Goal: Transaction & Acquisition: Purchase product/service

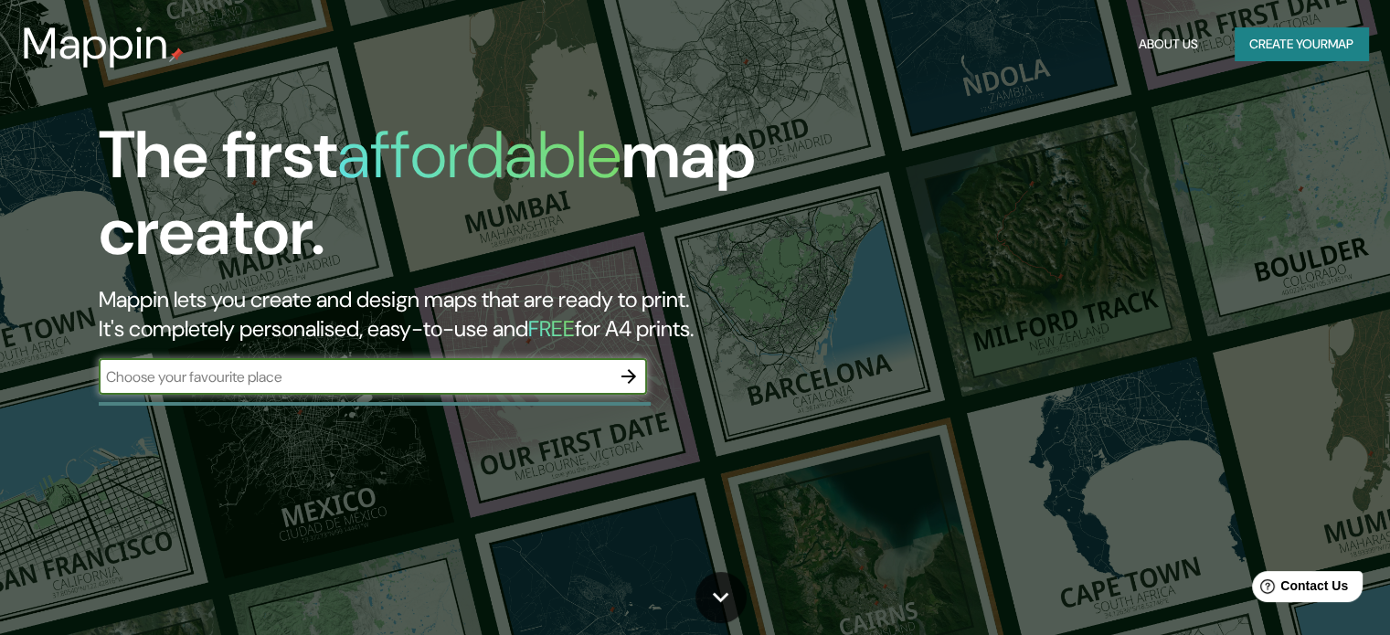
click at [292, 362] on div "​" at bounding box center [373, 376] width 548 height 37
type input "u"
type input "c"
type input "sunampe"
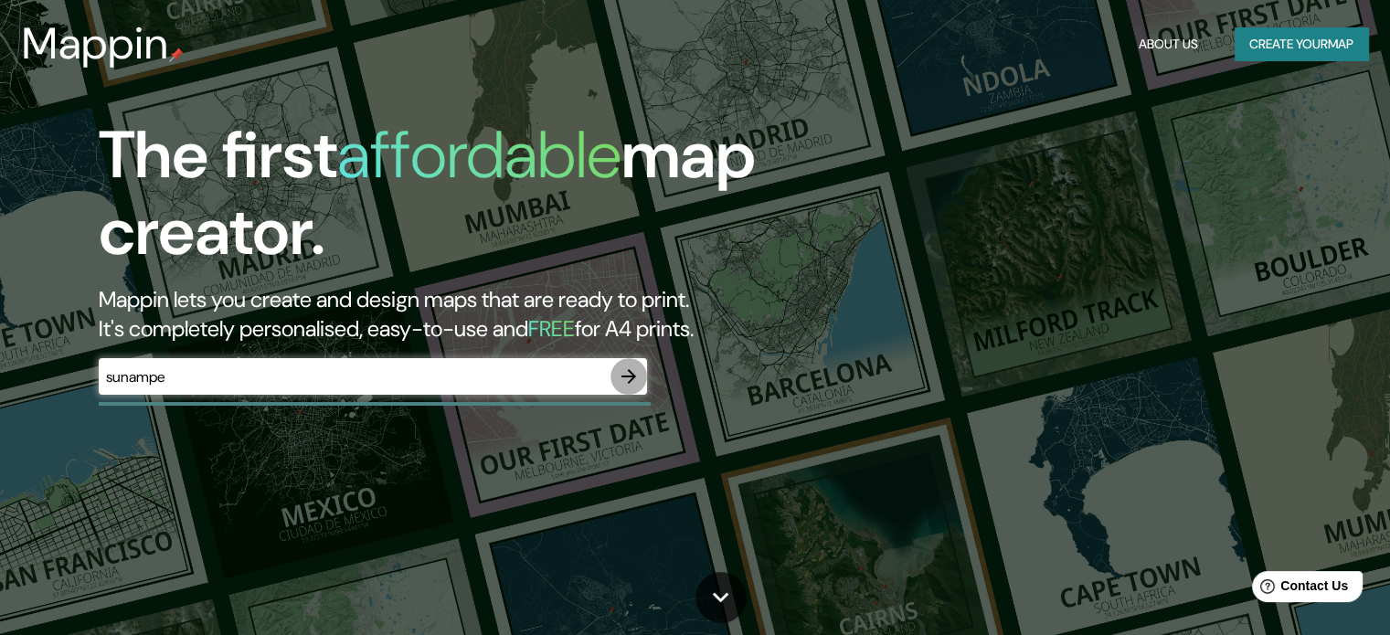
click at [626, 367] on icon "button" at bounding box center [629, 377] width 22 height 22
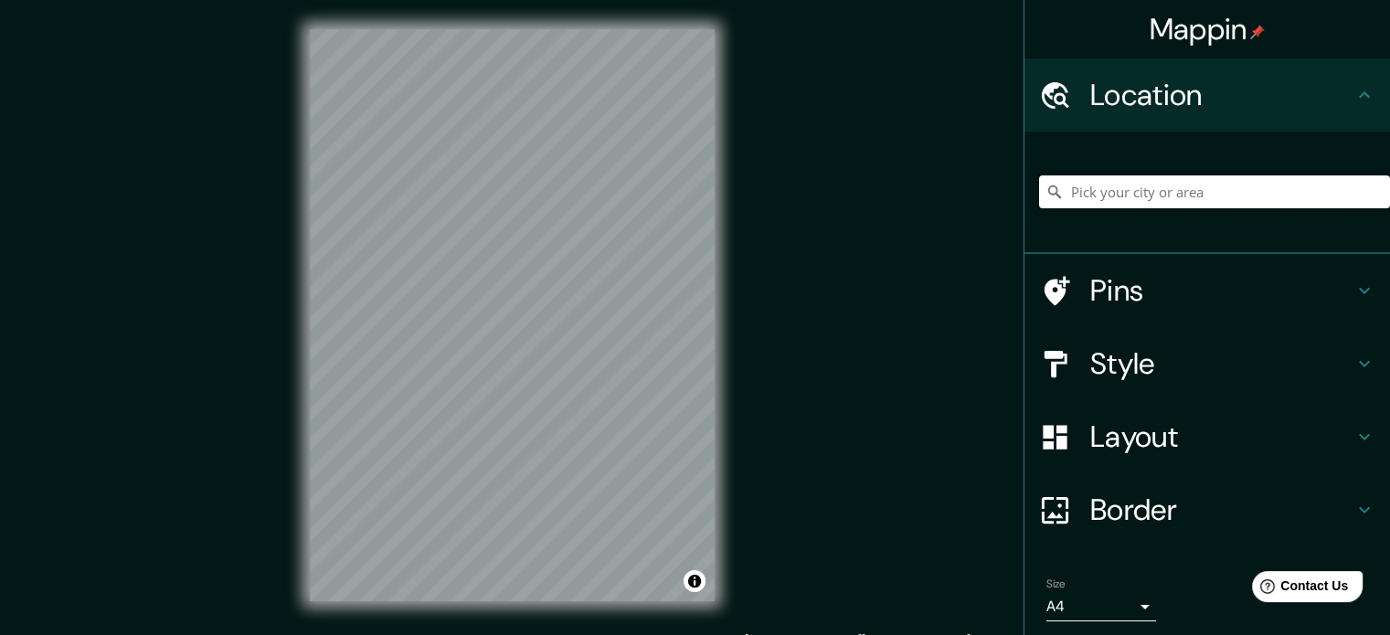
click at [1290, 200] on input "Pick your city or area" at bounding box center [1214, 191] width 351 height 33
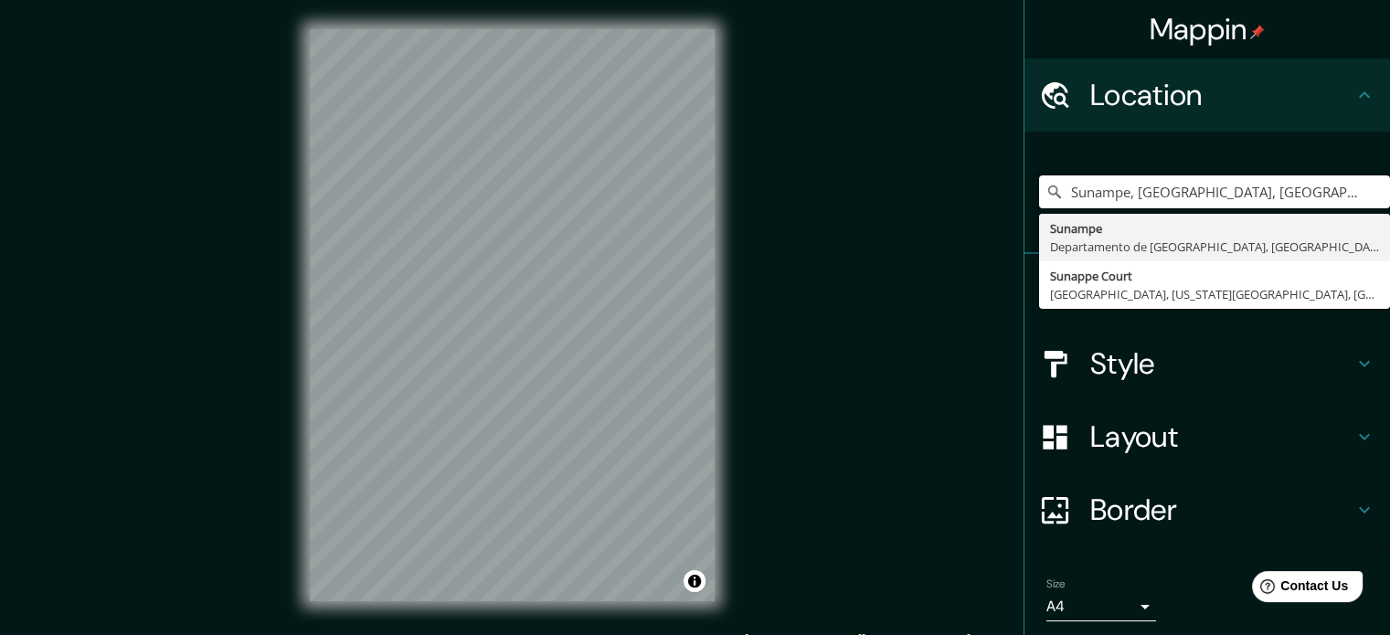
type input "Sunampe, Departamento de Ica, Perú"
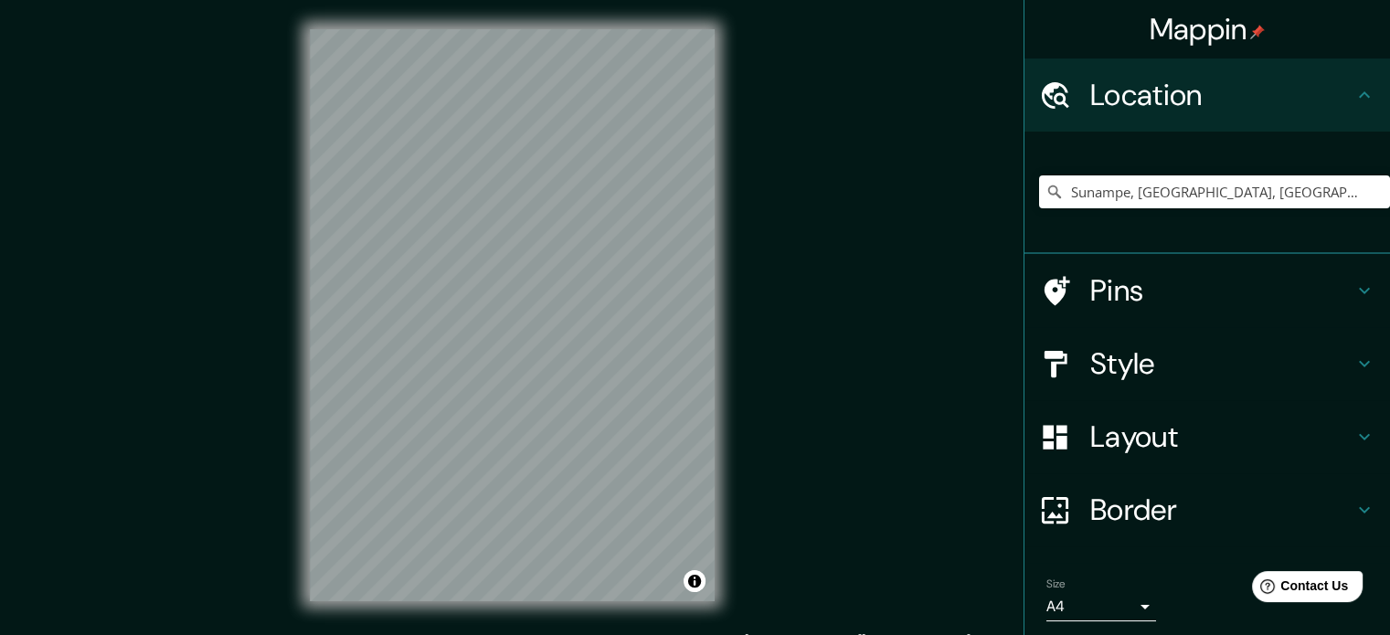
click at [1190, 432] on h4 "Layout" at bounding box center [1221, 437] width 263 height 37
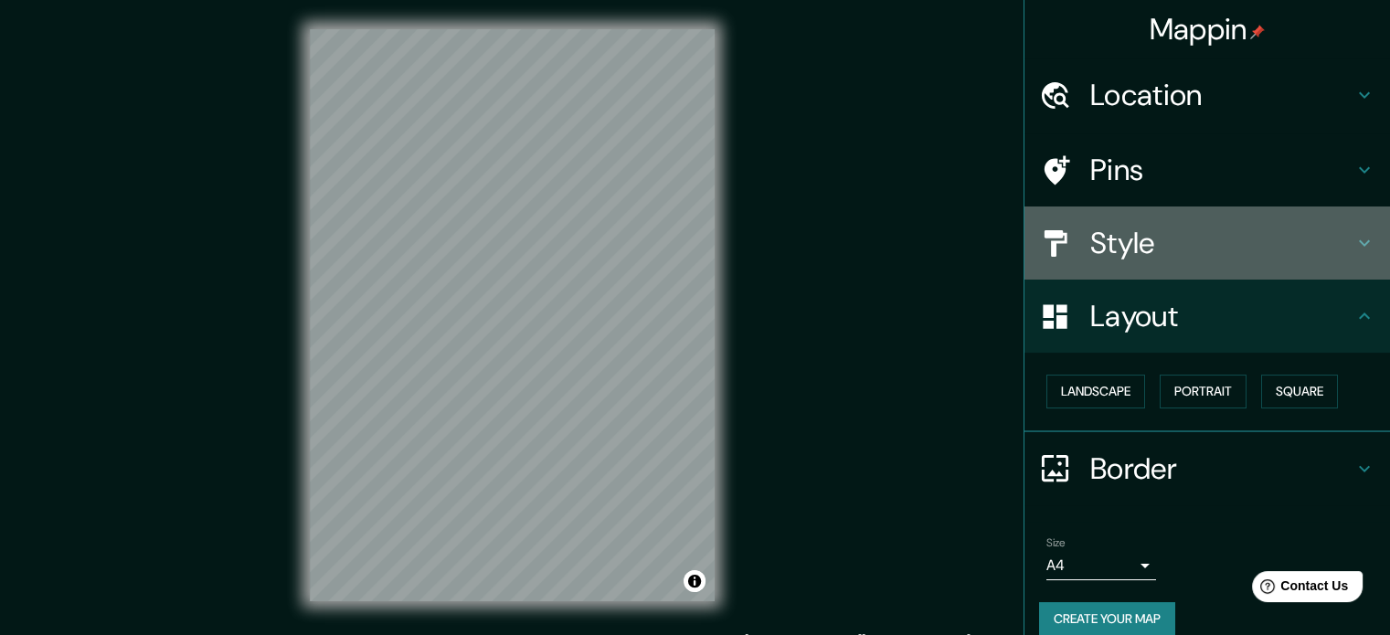
click at [1173, 244] on h4 "Style" at bounding box center [1221, 243] width 263 height 37
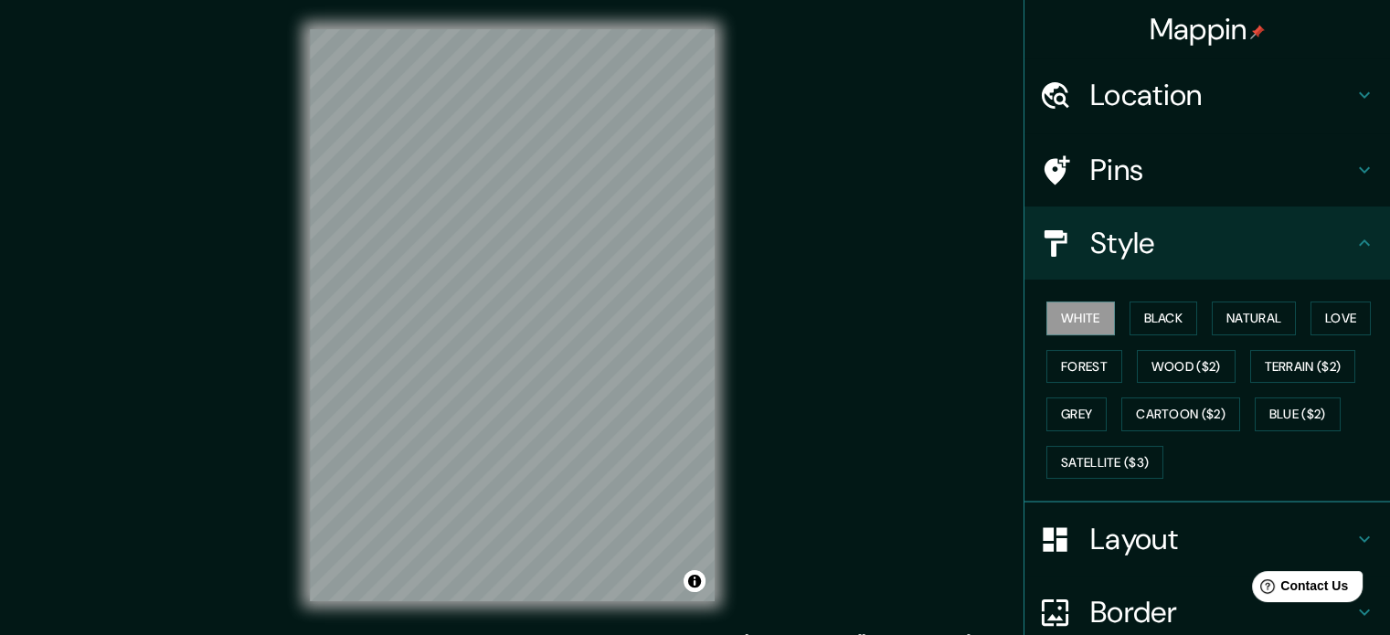
click at [1186, 252] on h4 "Style" at bounding box center [1221, 243] width 263 height 37
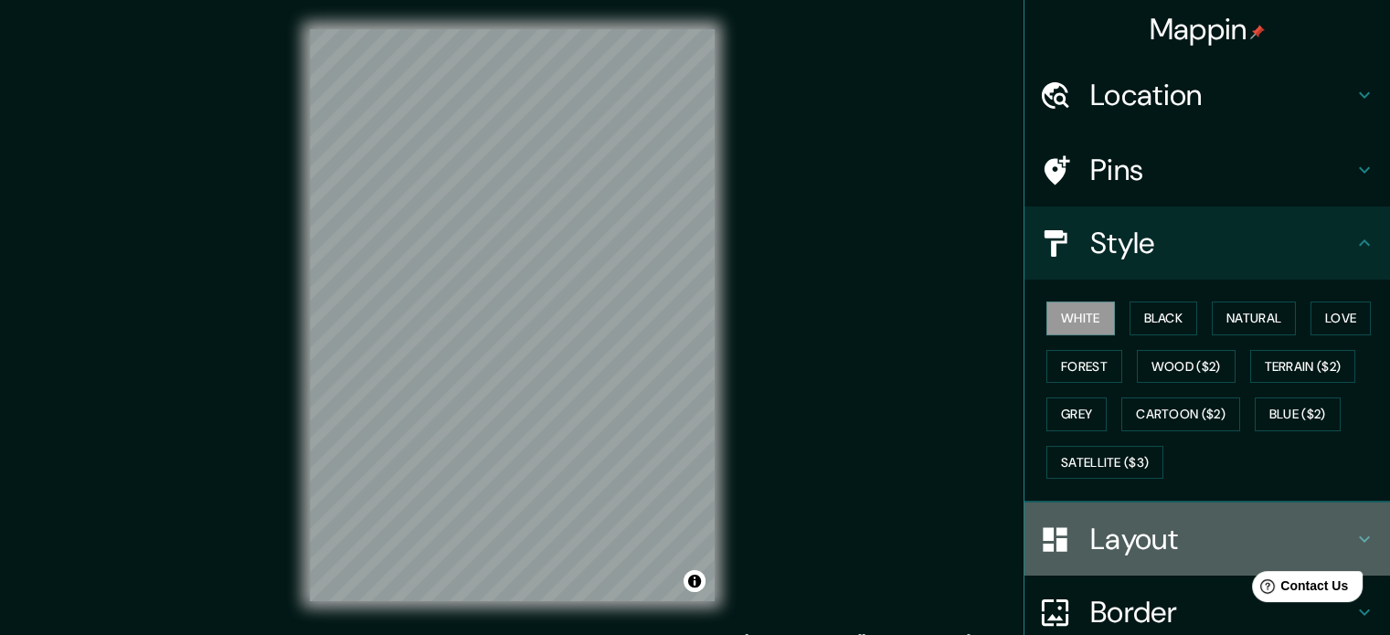
click at [1224, 527] on h4 "Layout" at bounding box center [1221, 539] width 263 height 37
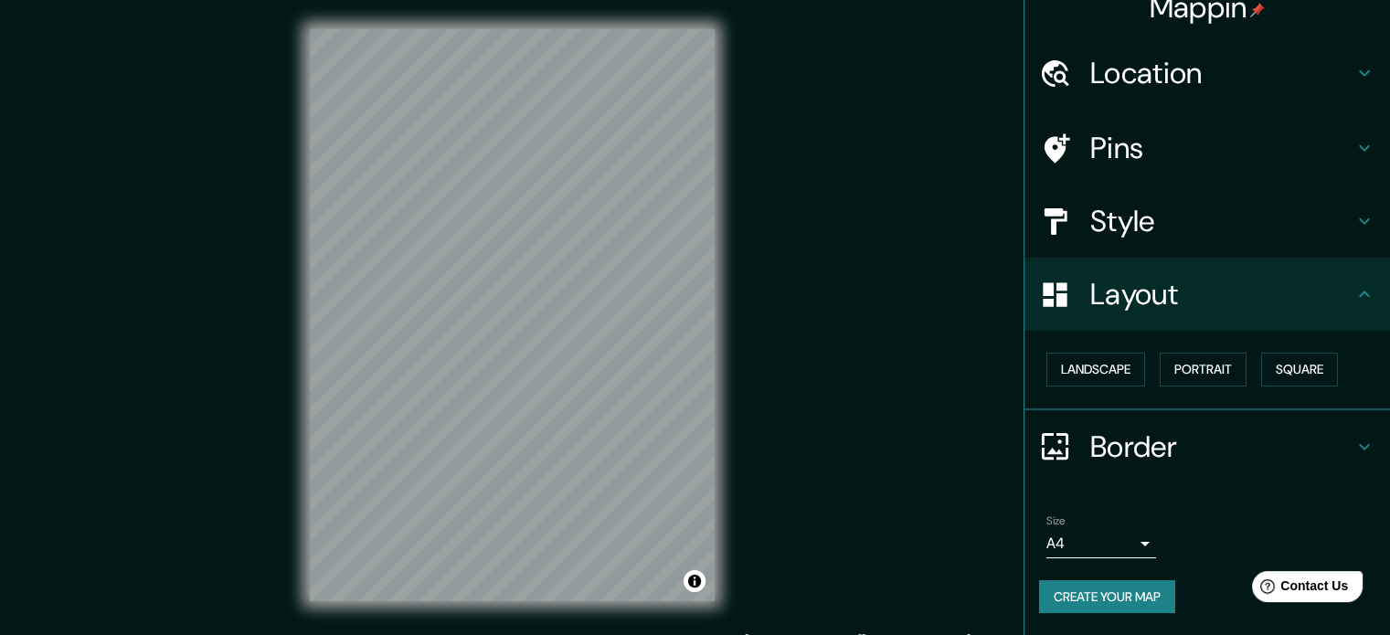
scroll to position [20, 0]
click at [1202, 362] on button "Portrait" at bounding box center [1203, 372] width 87 height 34
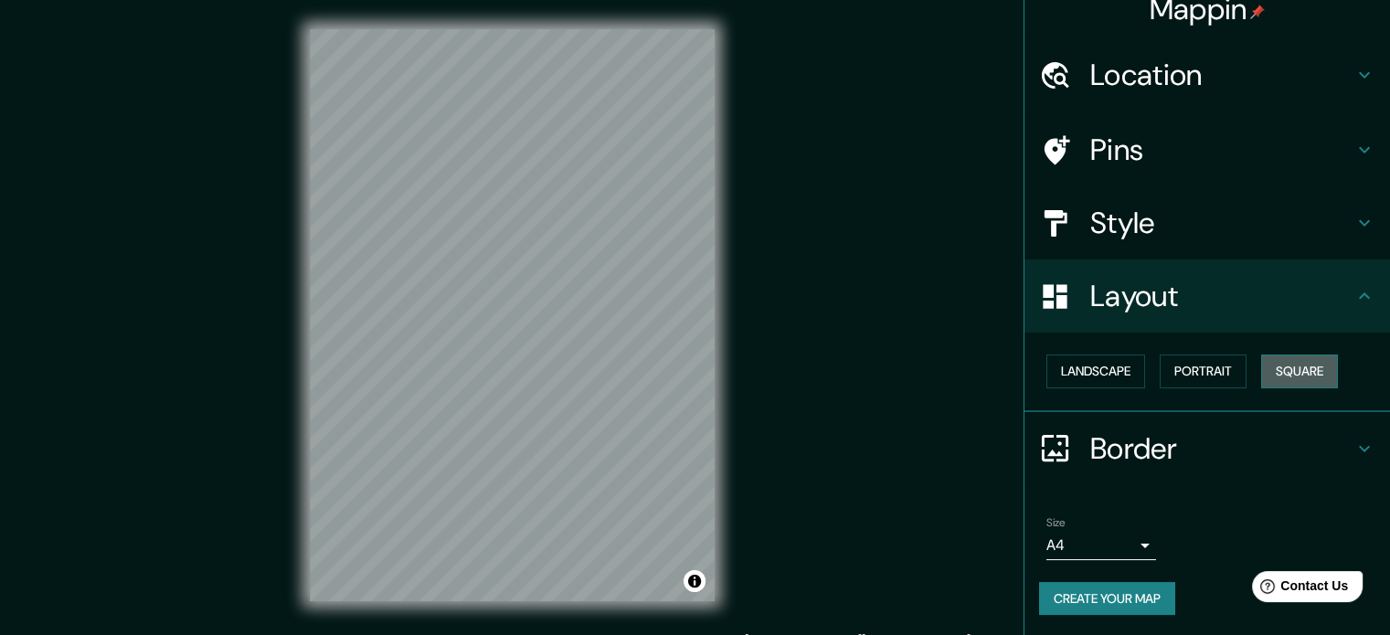
click at [1276, 368] on button "Square" at bounding box center [1299, 372] width 77 height 34
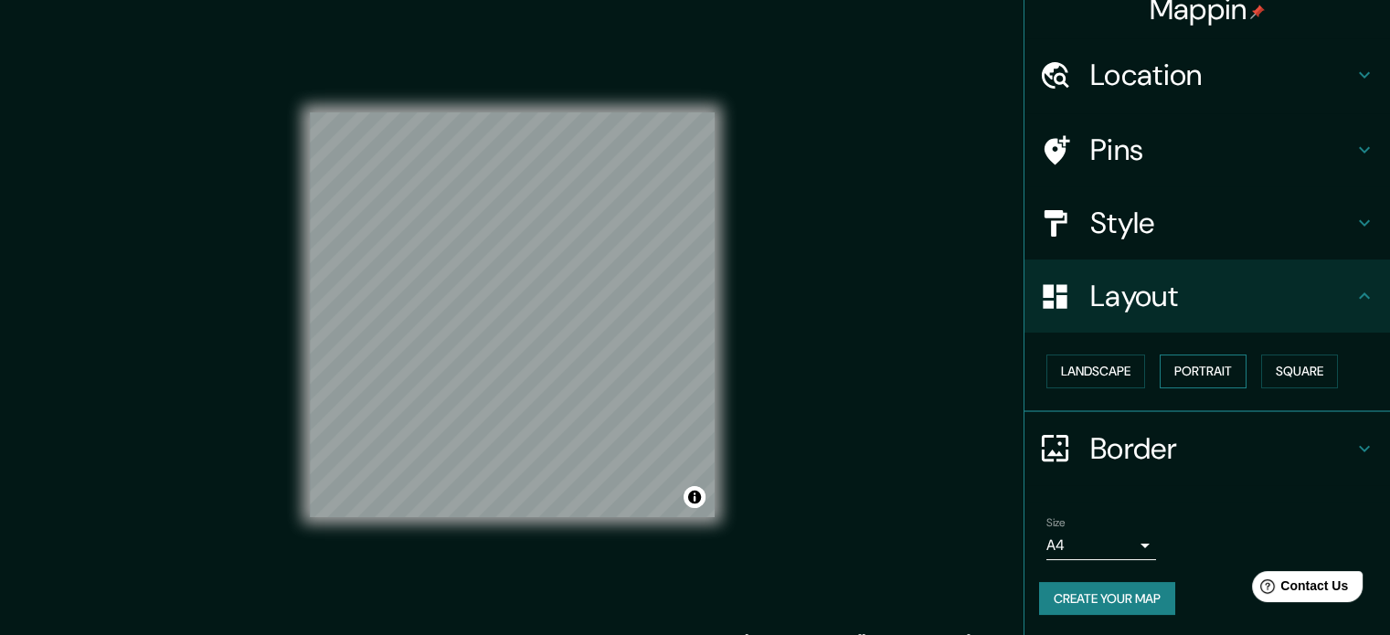
click at [1230, 363] on button "Portrait" at bounding box center [1203, 372] width 87 height 34
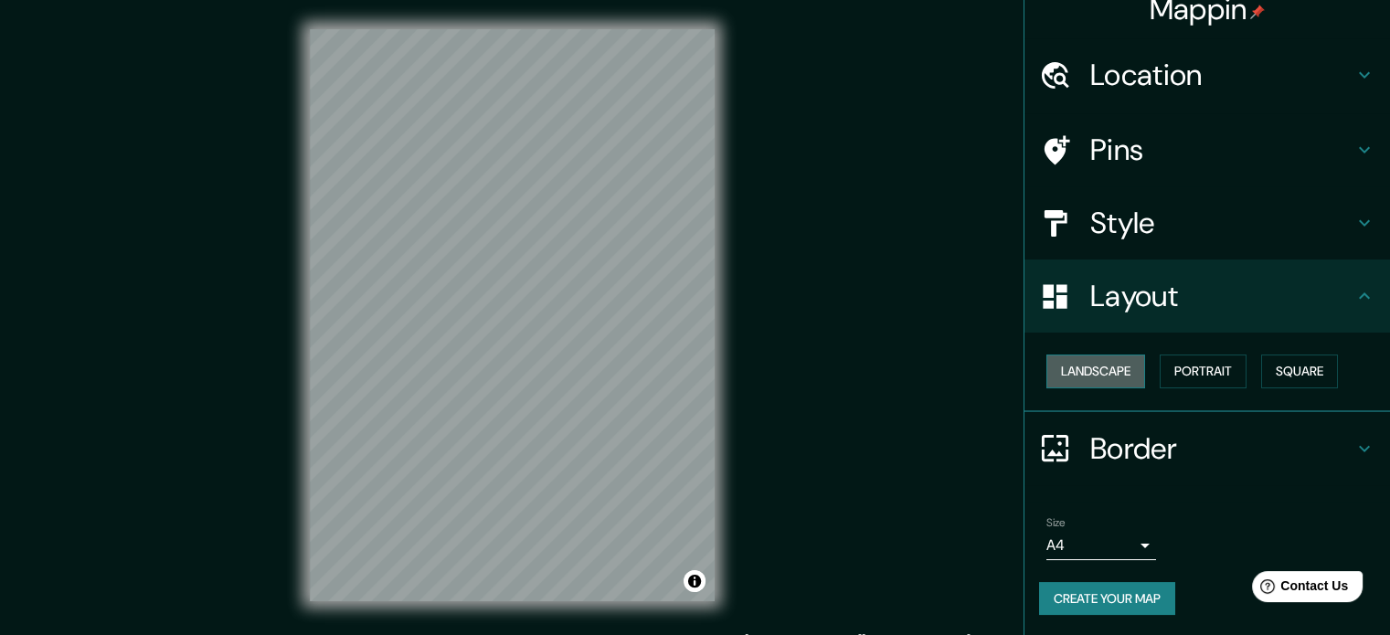
click at [1110, 371] on button "Landscape" at bounding box center [1096, 372] width 99 height 34
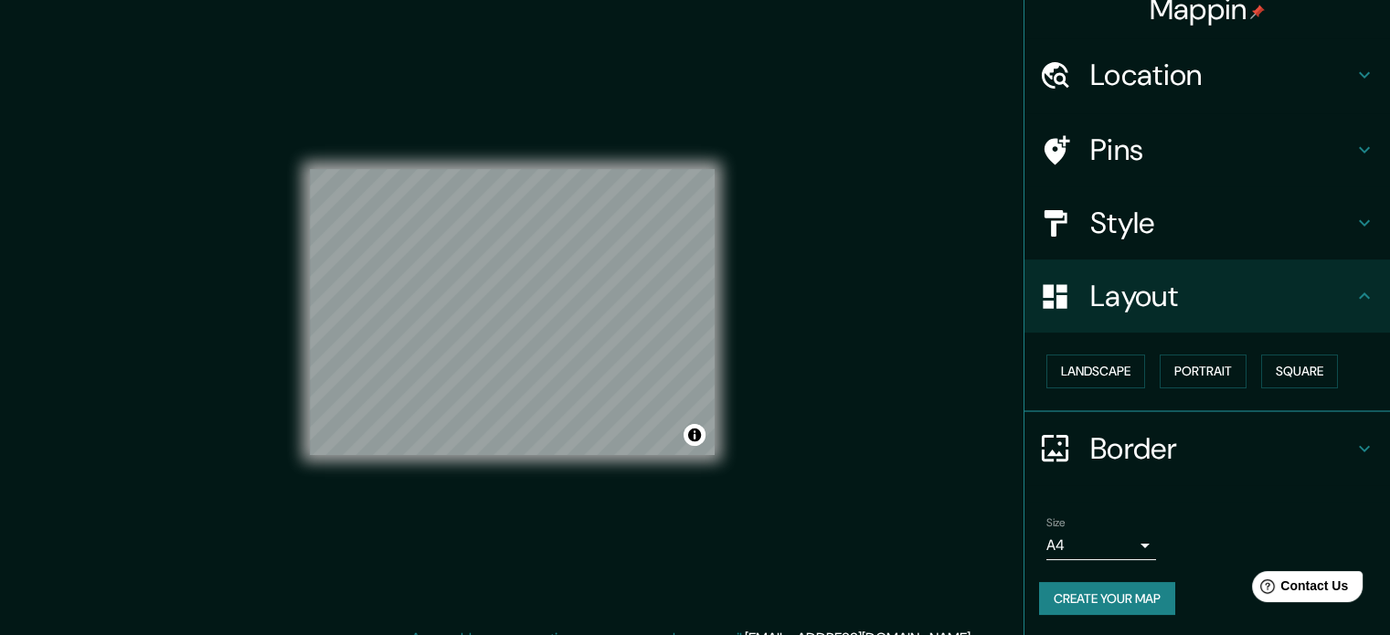
scroll to position [24, 0]
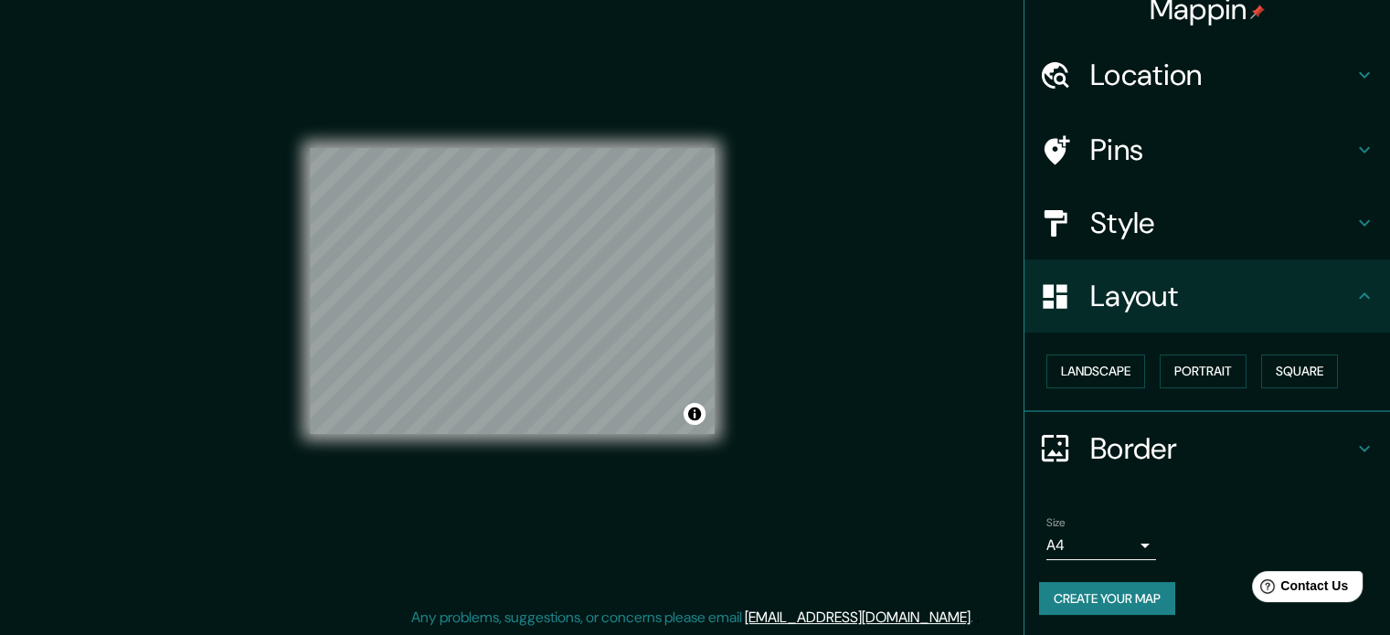
click at [1099, 551] on body "Mappin Location Sunampe, Departamento de Ica, Perú Sunampe Departamento de Ica,…" at bounding box center [695, 293] width 1390 height 635
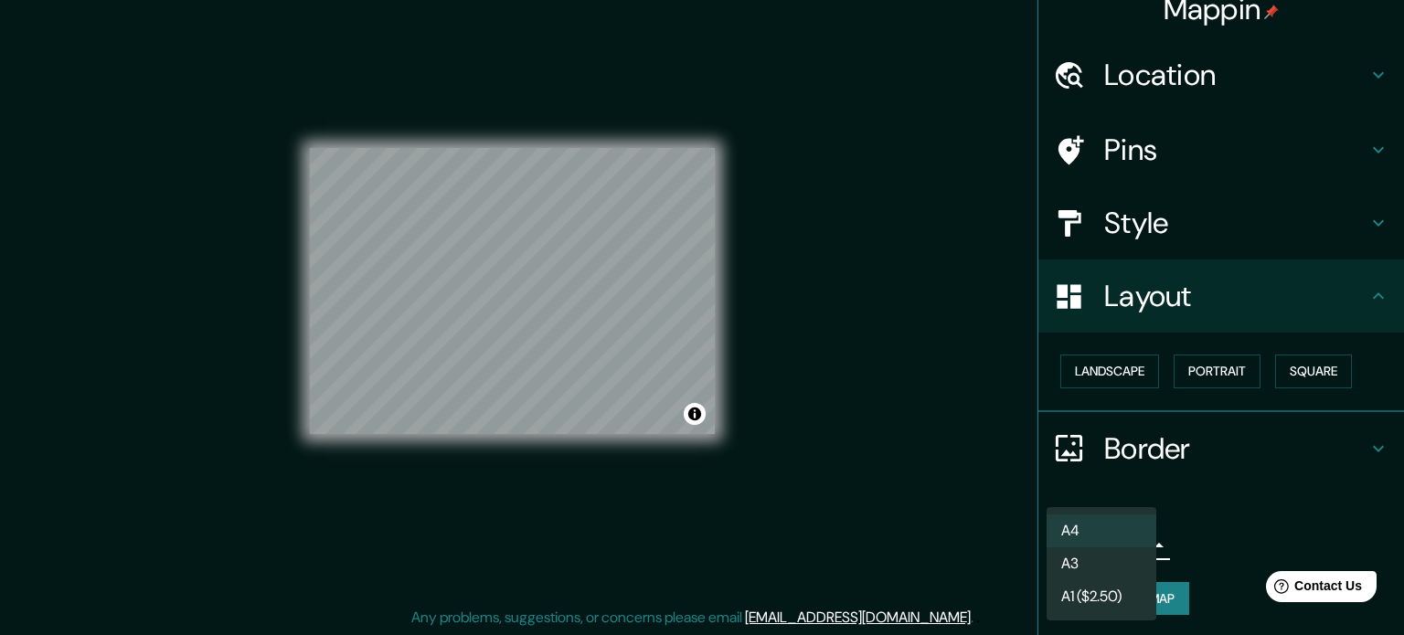
click at [1104, 573] on li "A3" at bounding box center [1102, 564] width 110 height 33
type input "a4"
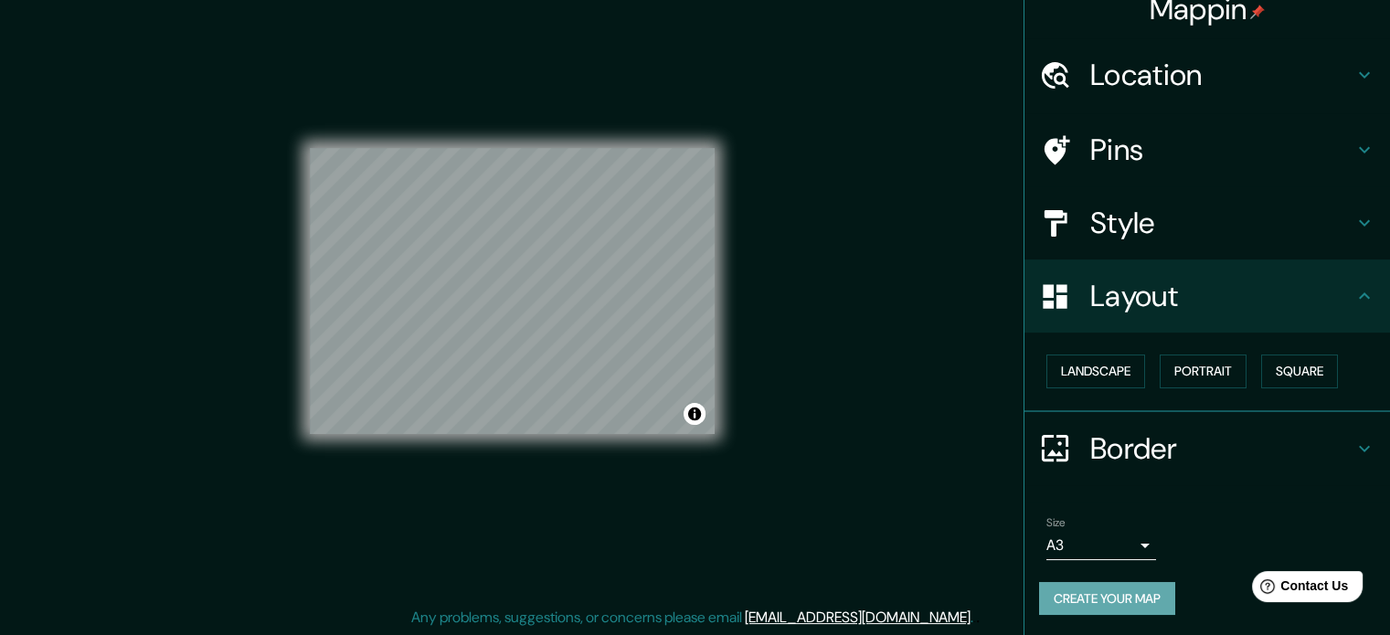
click at [1138, 606] on button "Create your map" at bounding box center [1107, 599] width 136 height 34
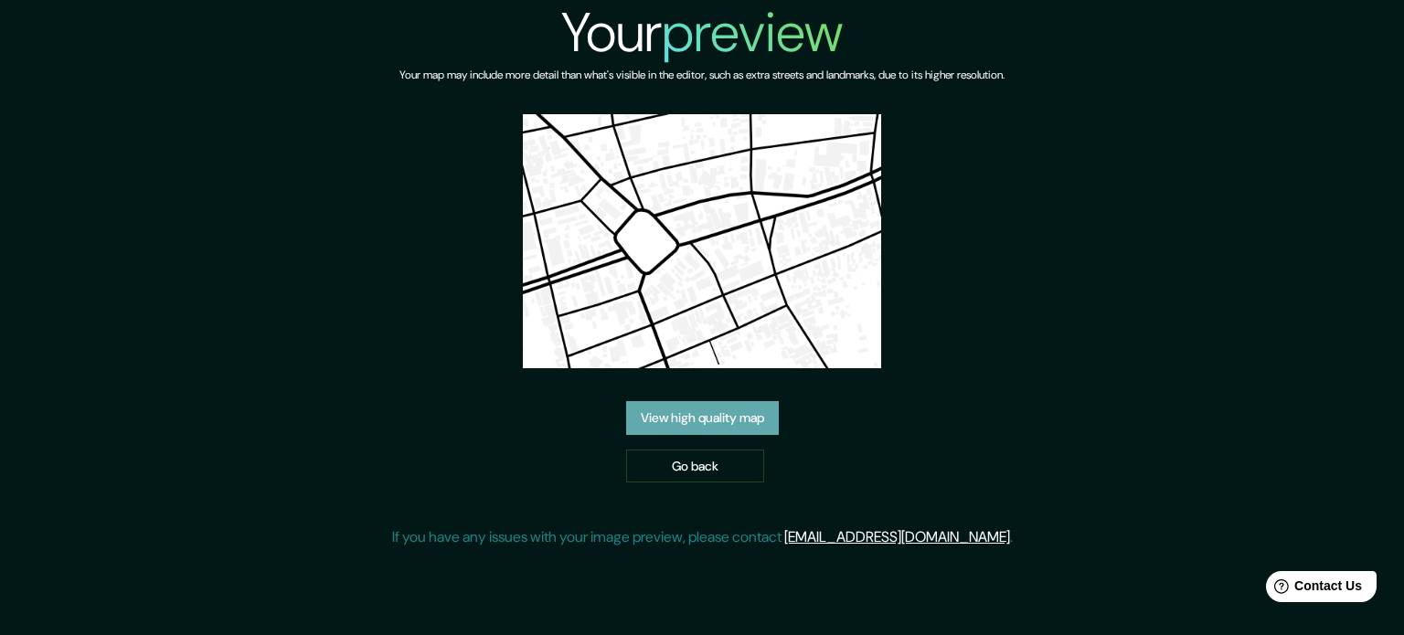
click at [668, 421] on link "View high quality map" at bounding box center [702, 418] width 153 height 34
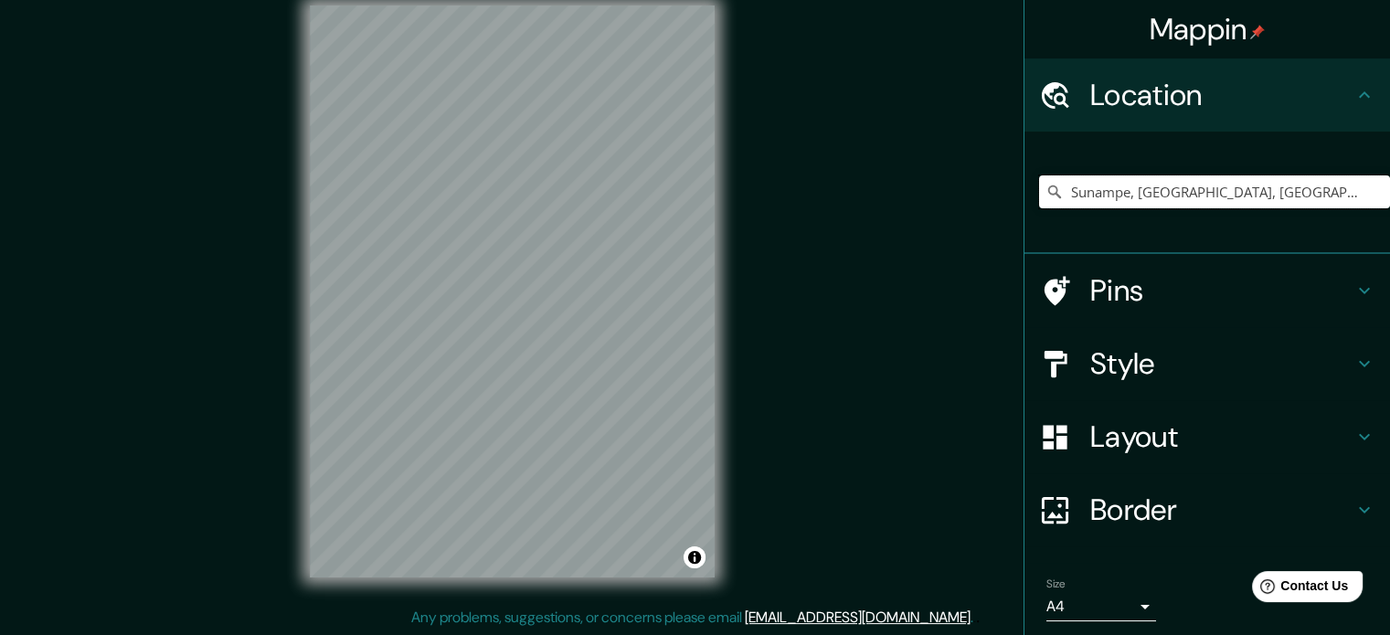
click at [1123, 202] on input "Sunampe, [GEOGRAPHIC_DATA], [GEOGRAPHIC_DATA]" at bounding box center [1214, 191] width 351 height 33
click at [643, 267] on div "Mappin Location Sunampe, Departamento de Ica, Perú Pins Style Layout Border Cho…" at bounding box center [695, 306] width 1390 height 660
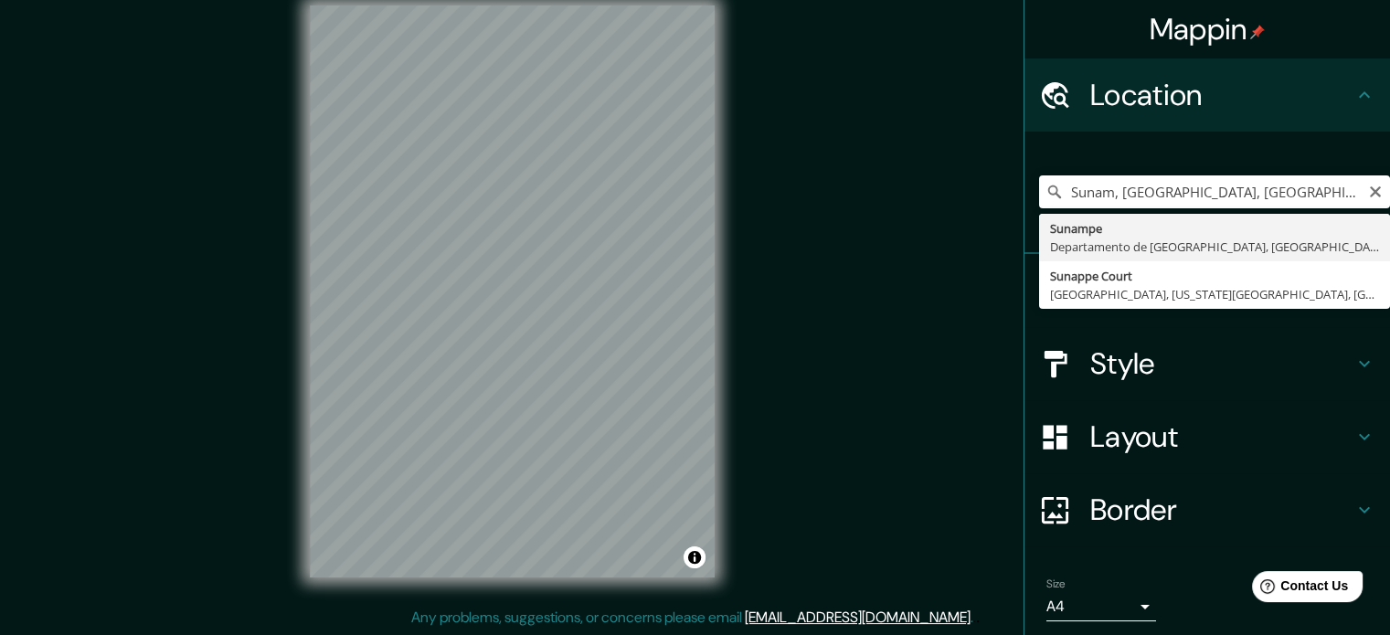
type input "Sunampe, Departamento de Ica, Perú"
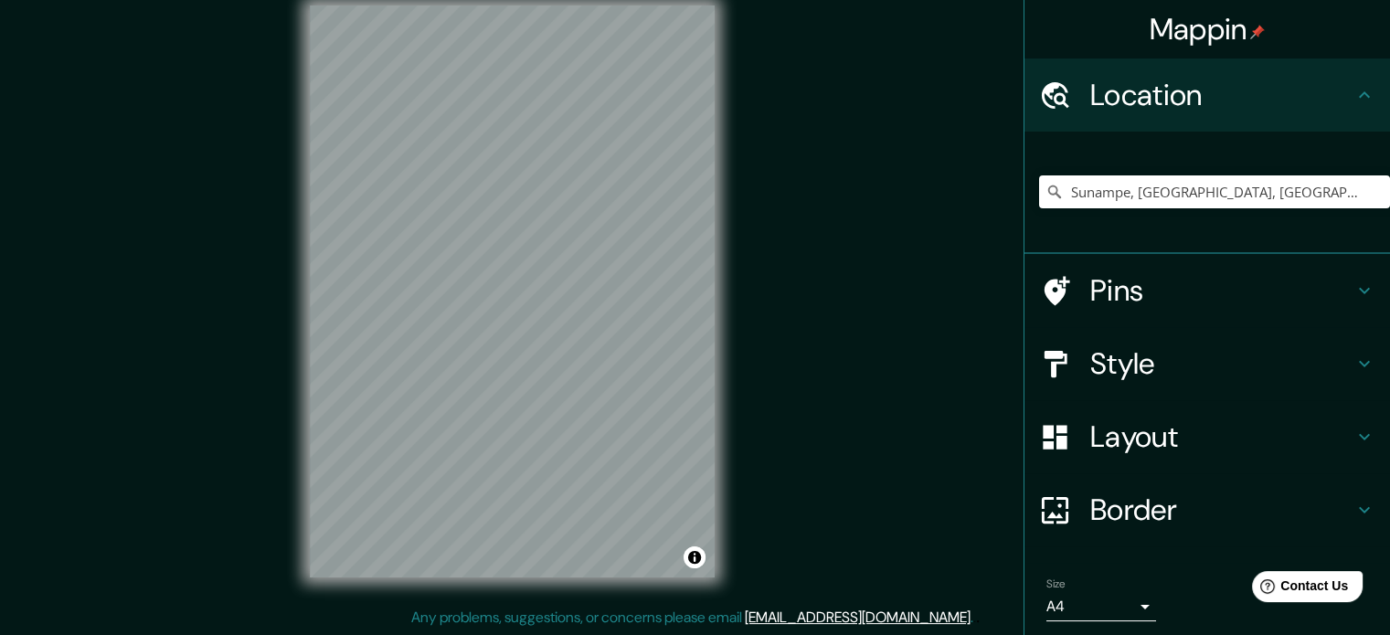
click at [1181, 347] on h4 "Style" at bounding box center [1221, 364] width 263 height 37
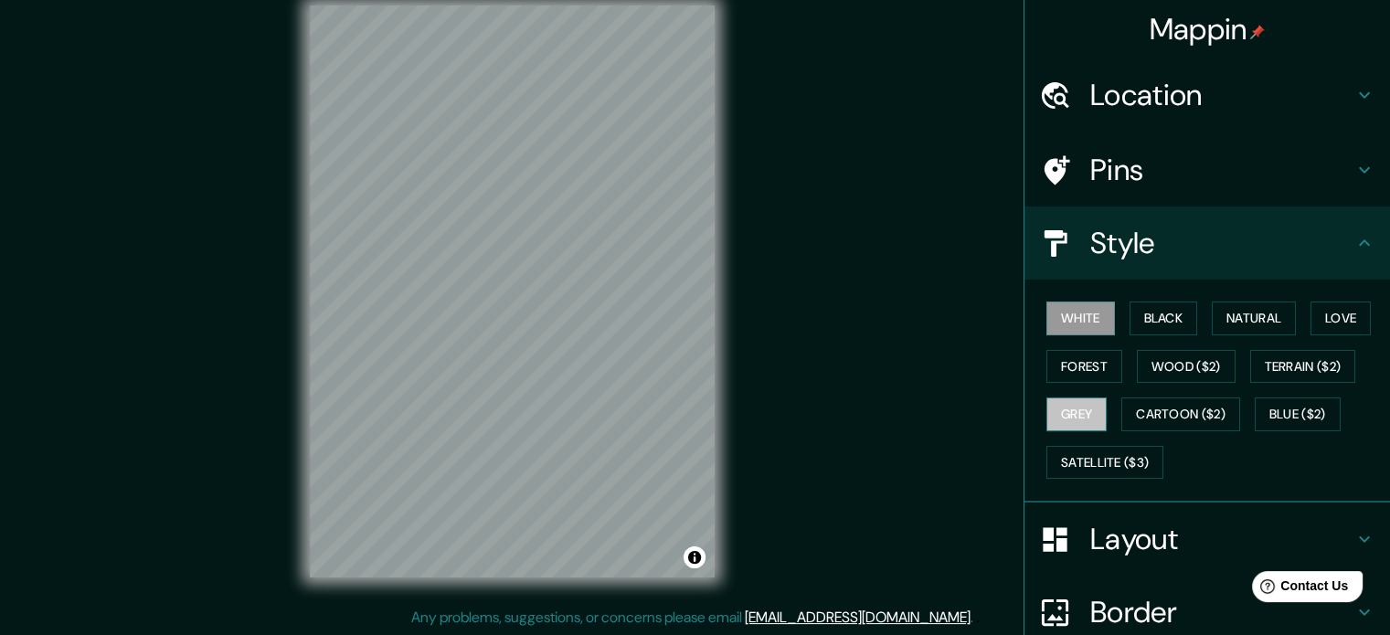
click at [1075, 399] on button "Grey" at bounding box center [1077, 415] width 60 height 34
click at [1063, 363] on button "Forest" at bounding box center [1085, 367] width 76 height 34
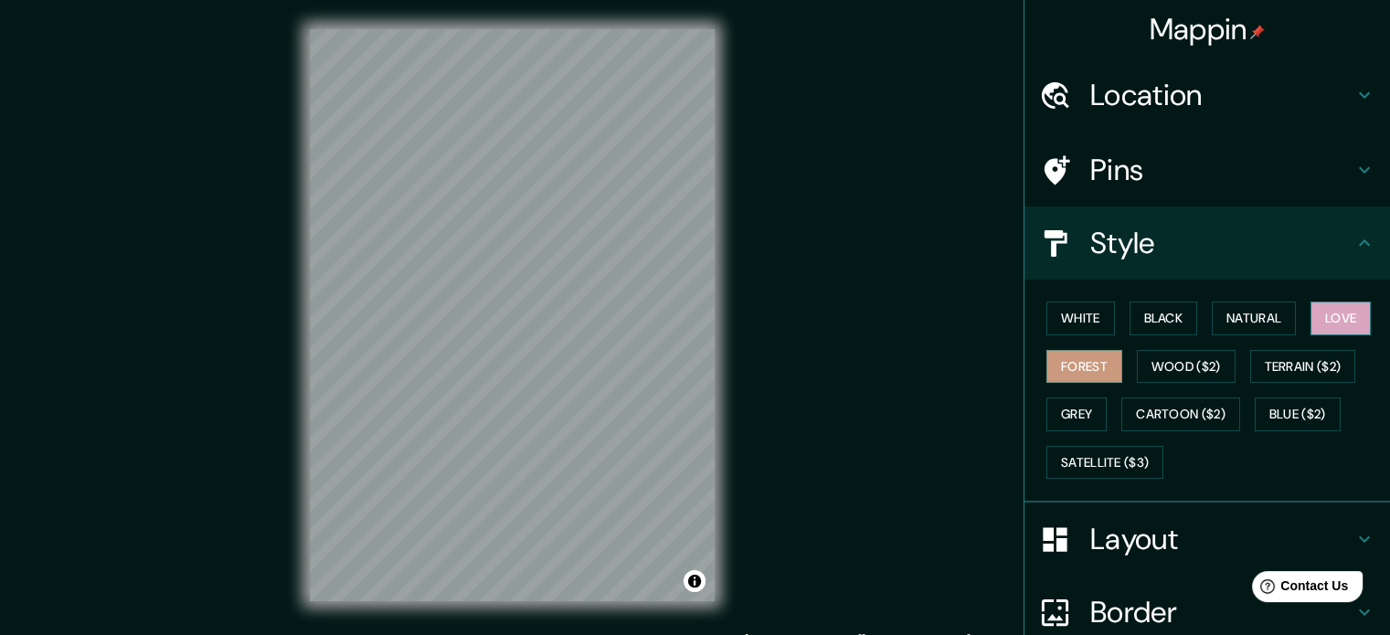
click at [1320, 321] on button "Love" at bounding box center [1341, 319] width 60 height 34
click at [1245, 317] on button "Natural" at bounding box center [1254, 319] width 84 height 34
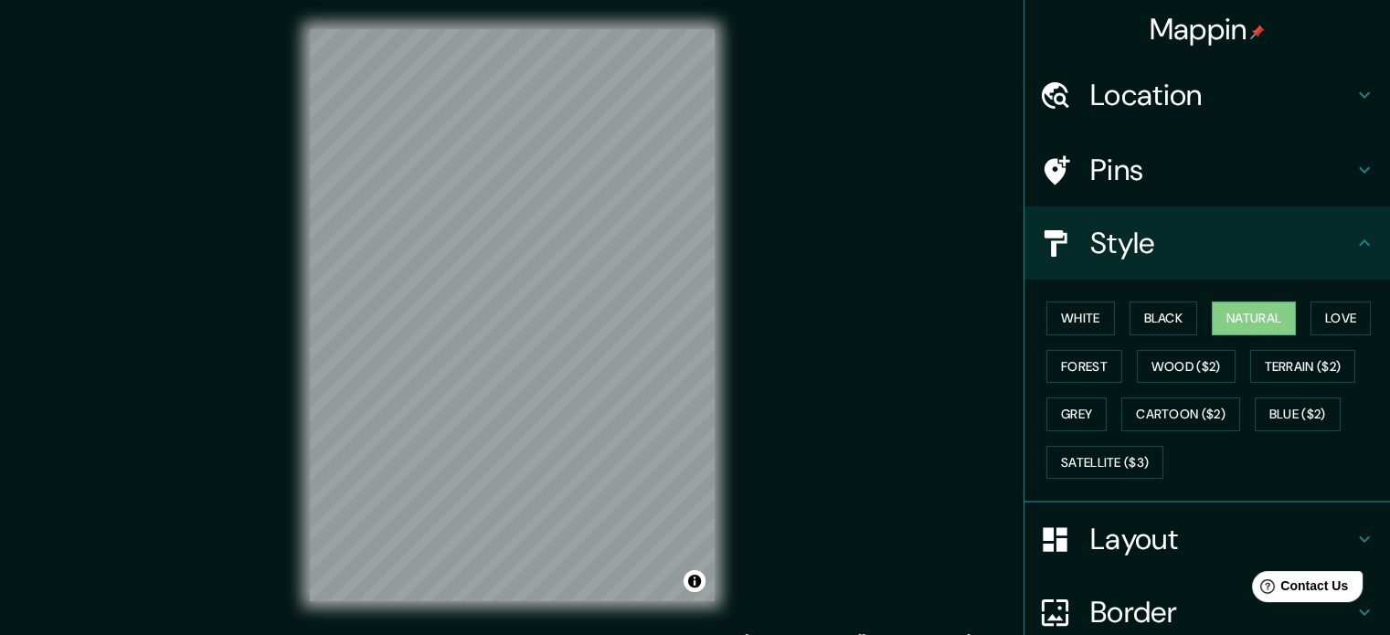
click at [746, 262] on div "Mappin Location Sunampe, Departamento de Ica, Perú Pins Style White Black Natur…" at bounding box center [695, 330] width 1390 height 660
click at [888, 233] on div "Mappin Location Sunampe, Departamento de Ica, Perú Pins Style White Black Natur…" at bounding box center [695, 330] width 1390 height 660
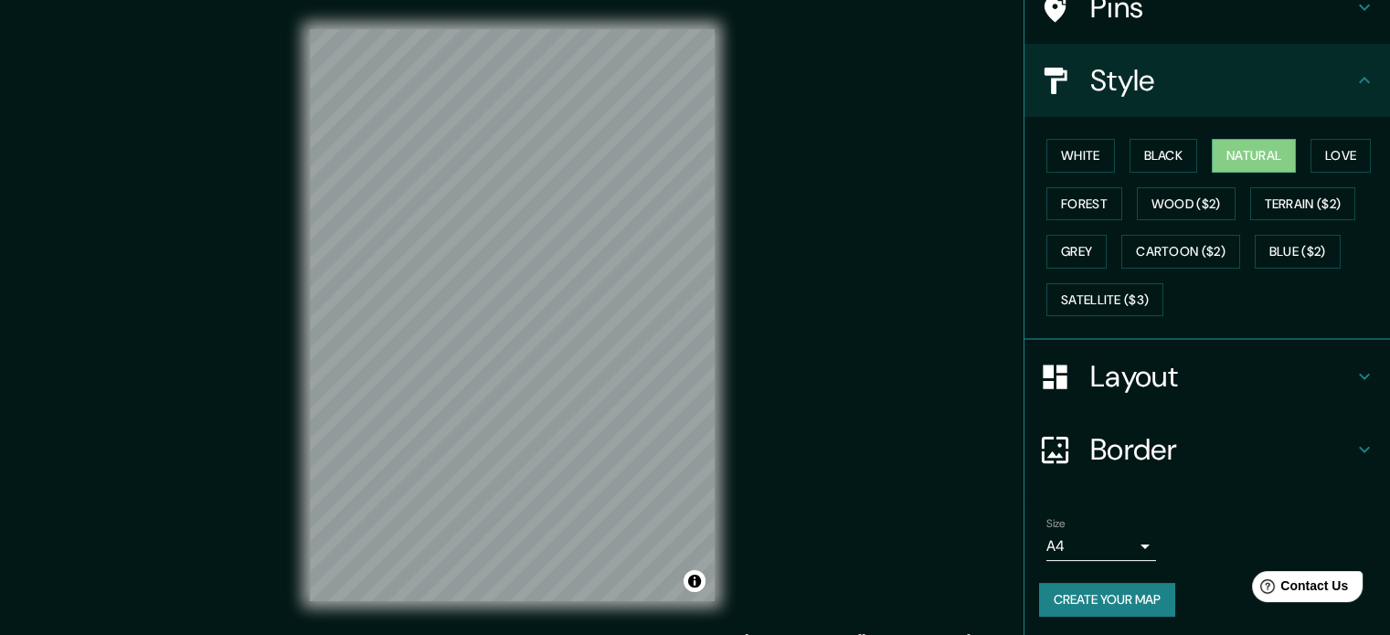
click at [1226, 401] on div "Layout" at bounding box center [1208, 376] width 366 height 73
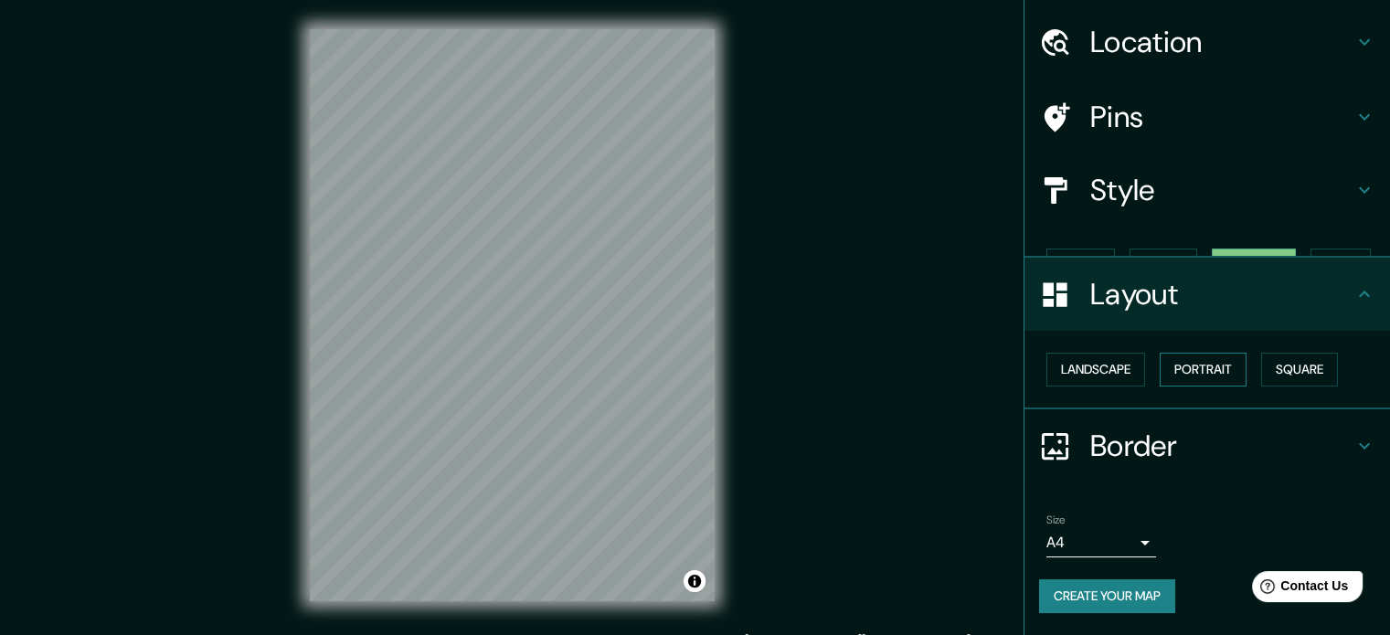
scroll to position [20, 0]
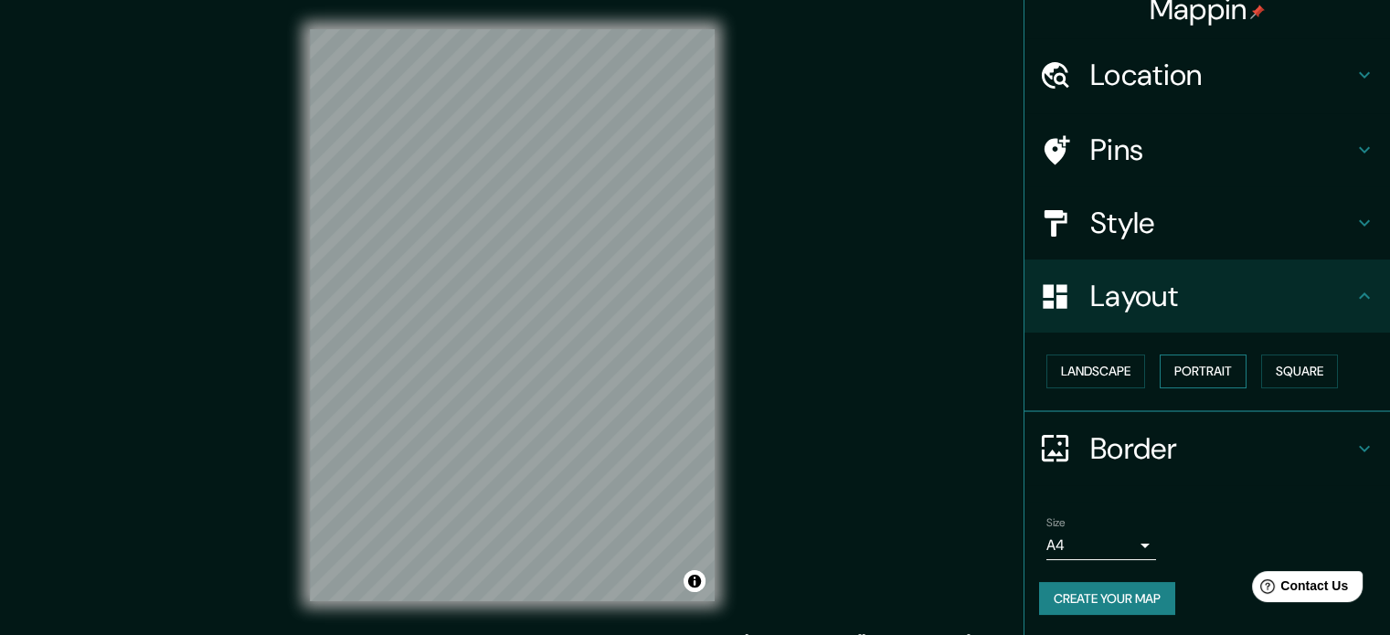
click at [1195, 364] on button "Portrait" at bounding box center [1203, 372] width 87 height 34
click at [1315, 357] on div "Landscape Portrait Square" at bounding box center [1214, 371] width 351 height 48
click at [1289, 367] on button "Square" at bounding box center [1299, 372] width 77 height 34
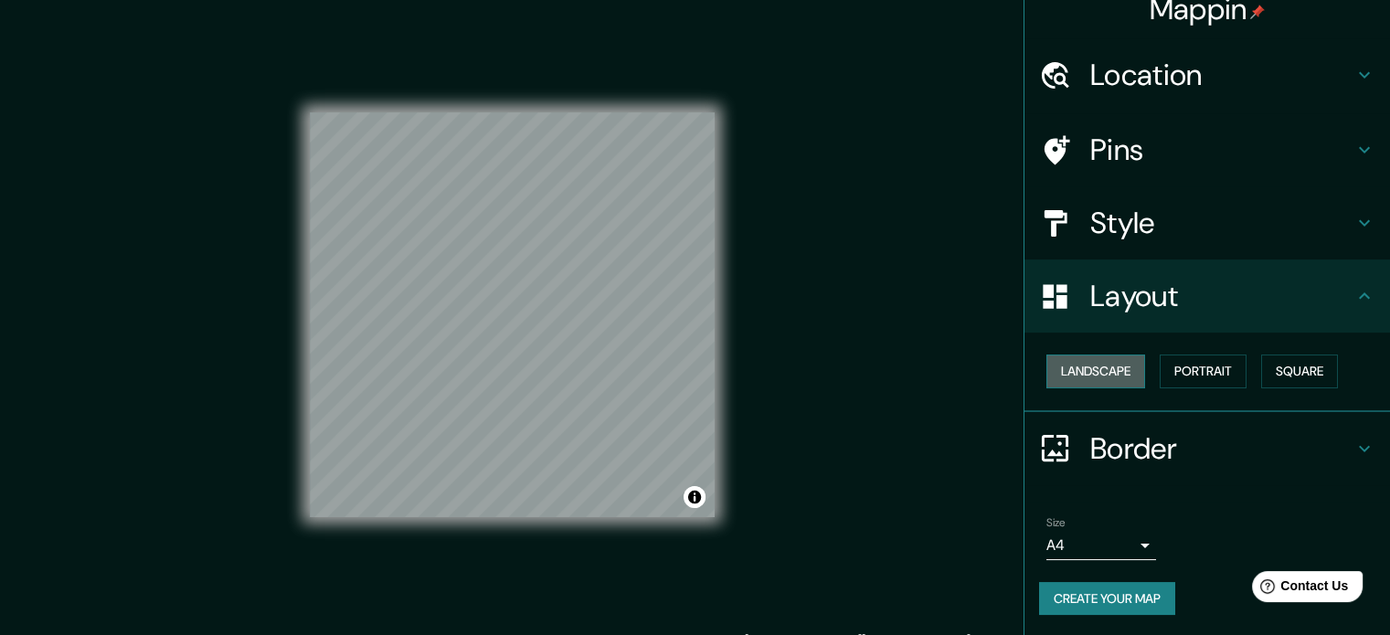
click at [1109, 368] on button "Landscape" at bounding box center [1096, 372] width 99 height 34
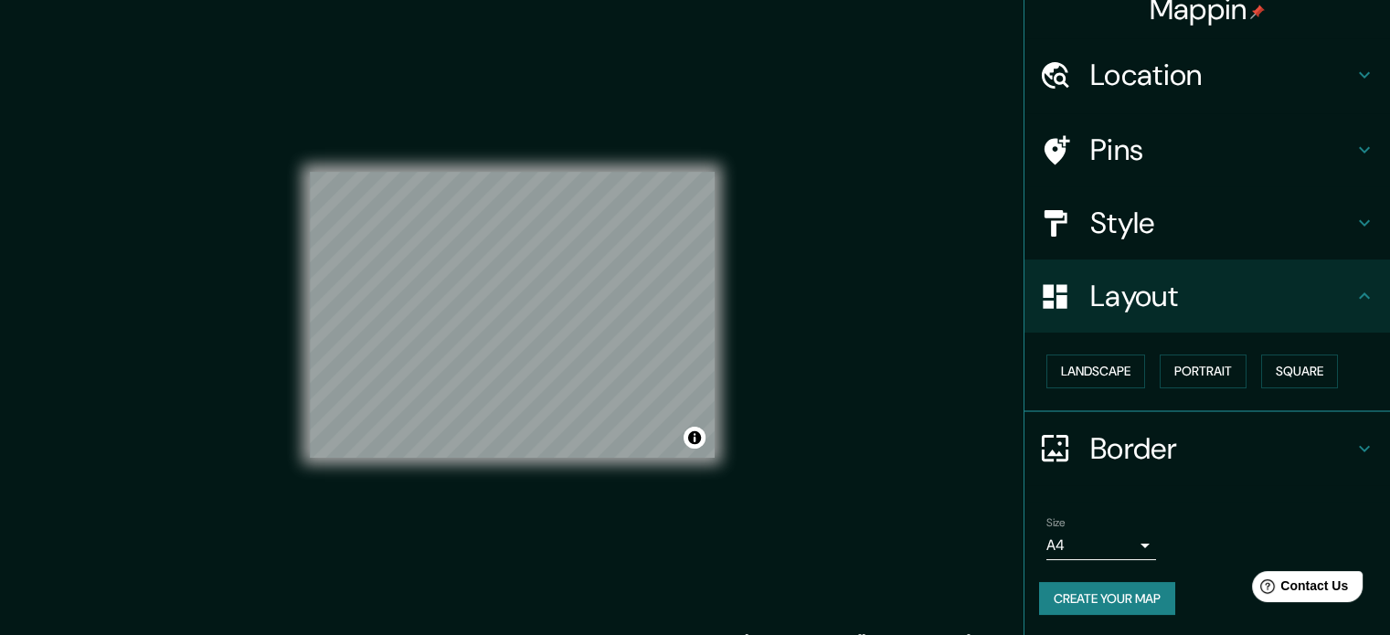
click at [1101, 549] on body "Mappin Location Sunampe, Departamento de Ica, Perú Pins Style Layout Landscape …" at bounding box center [695, 317] width 1390 height 635
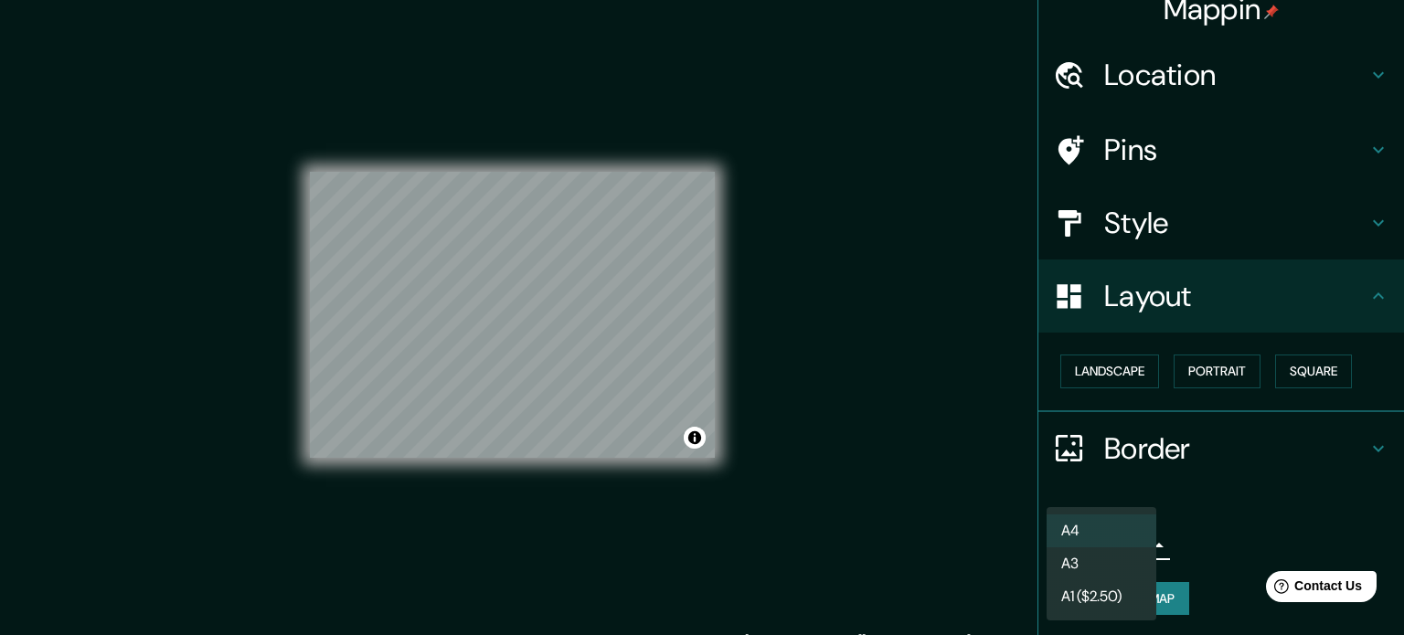
click at [1104, 568] on li "A3" at bounding box center [1102, 564] width 110 height 33
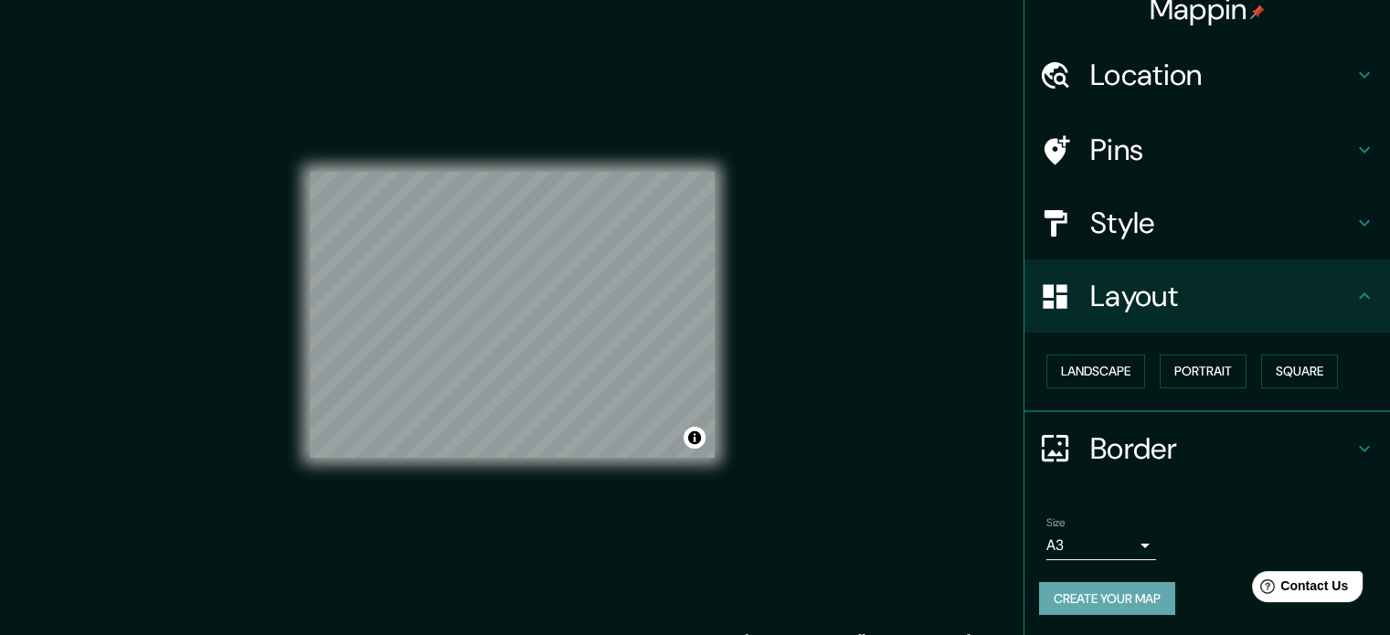
click at [1125, 602] on button "Create your map" at bounding box center [1107, 599] width 136 height 34
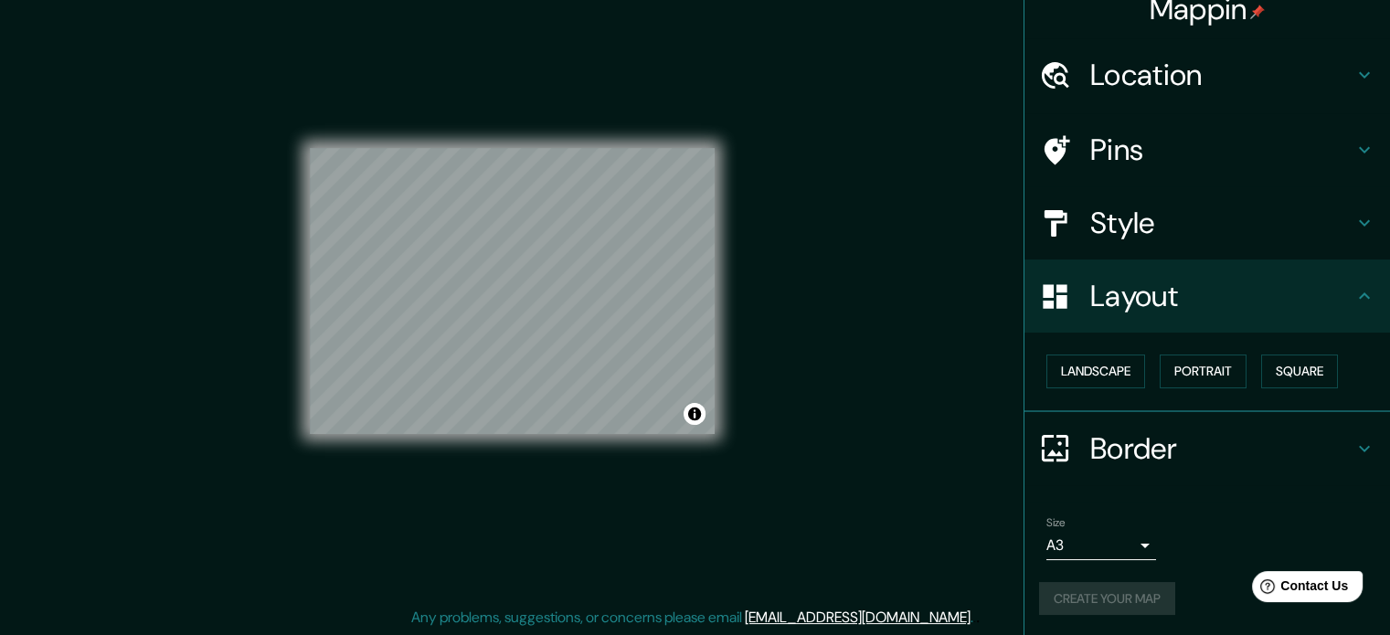
click at [1137, 591] on div "Create your map" at bounding box center [1207, 599] width 336 height 34
click at [1134, 593] on div "Create your map" at bounding box center [1207, 599] width 336 height 34
click at [1093, 588] on button "Create your map" at bounding box center [1107, 599] width 136 height 34
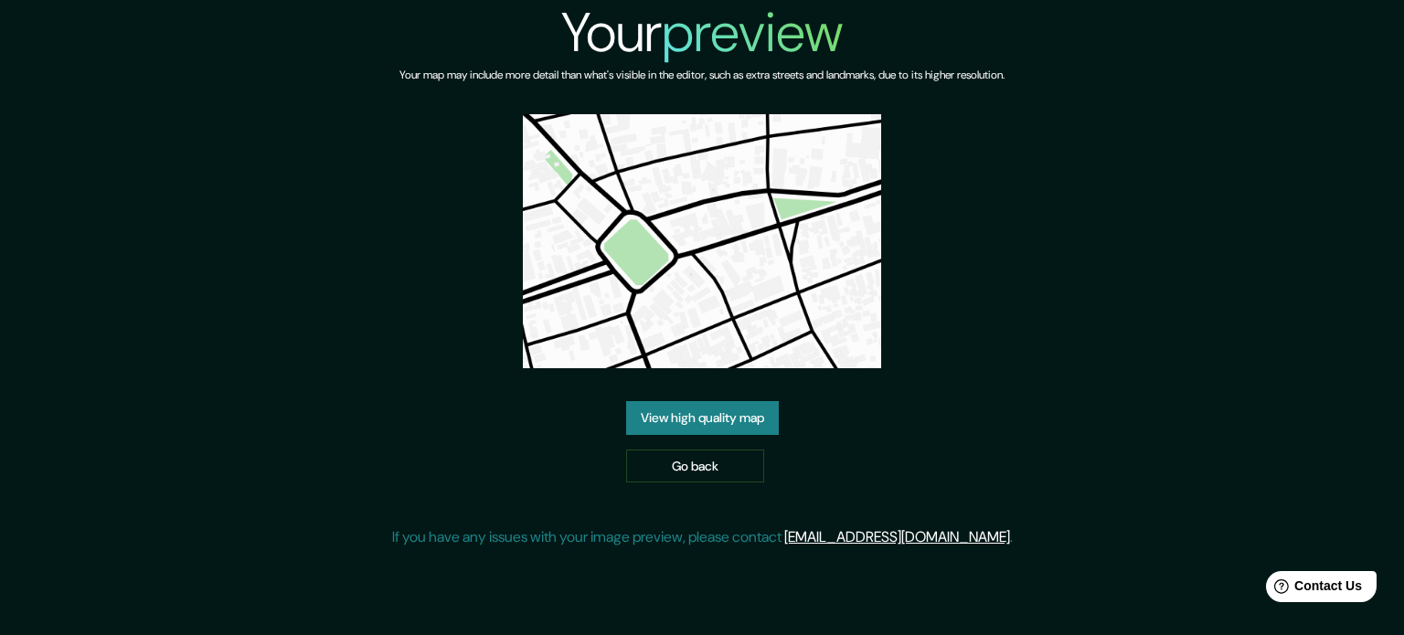
click at [747, 412] on link "View high quality map" at bounding box center [702, 418] width 153 height 34
